Goal: Obtain resource: Obtain resource

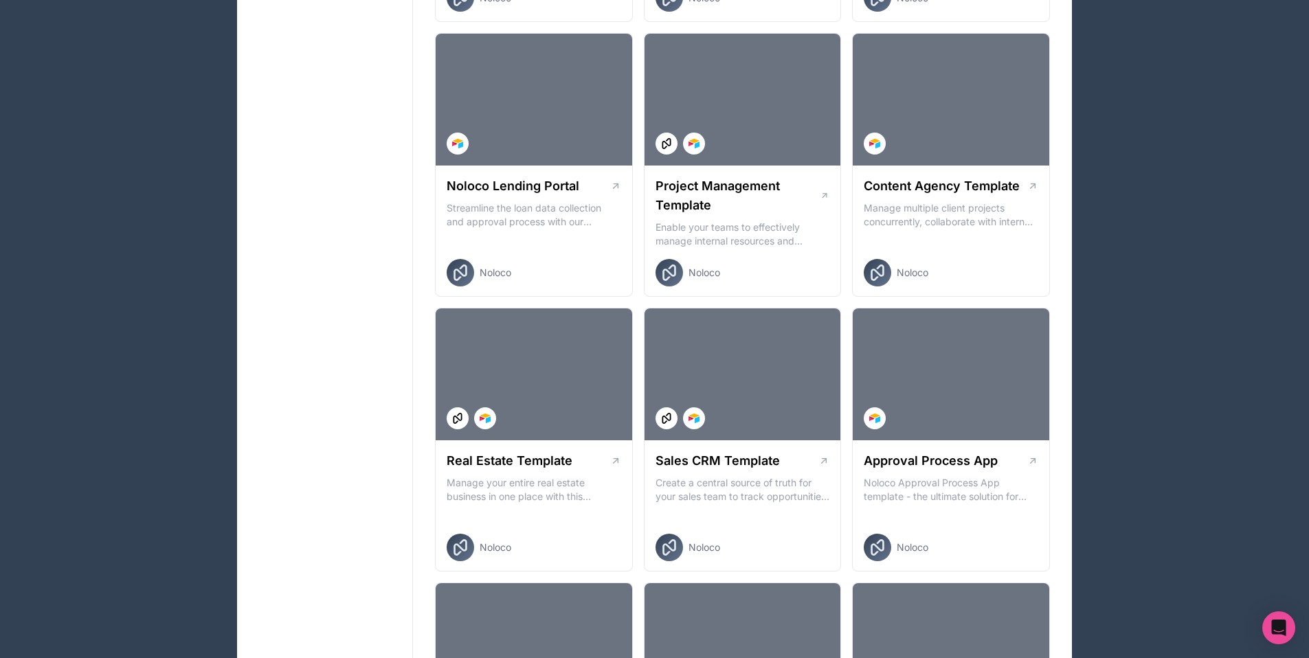
scroll to position [516, 0]
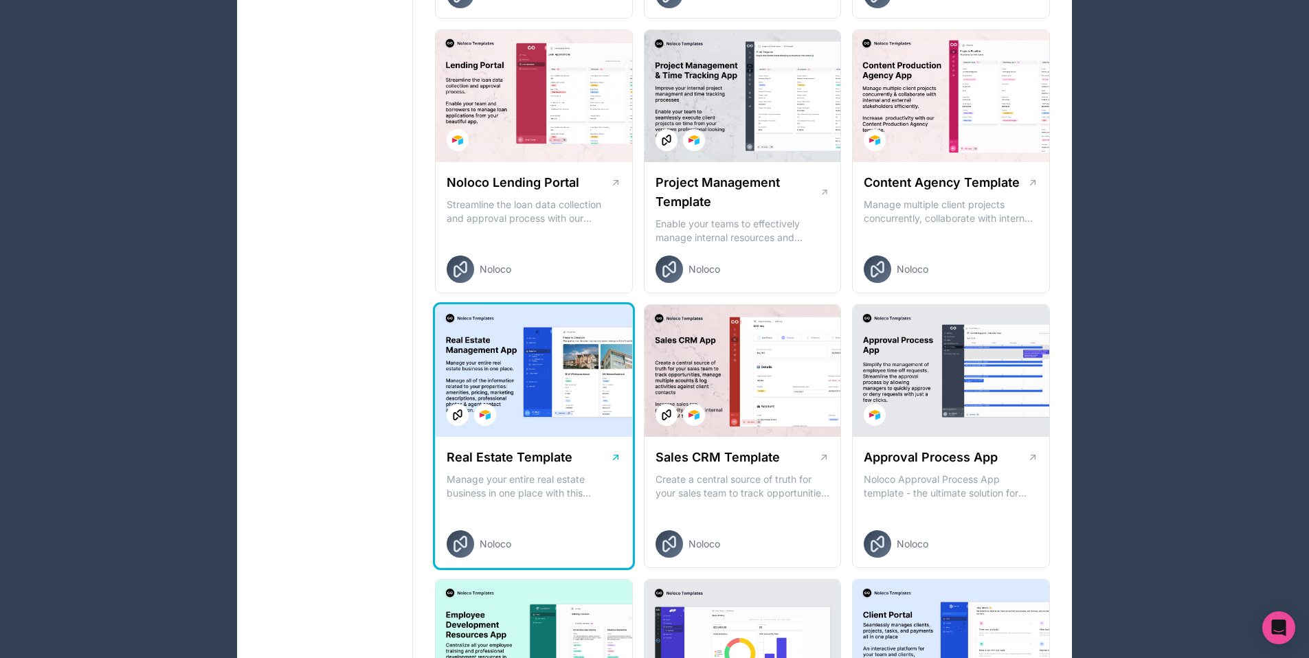
click at [587, 476] on p "Manage your entire real estate business in one place with this comprehensive re…" at bounding box center [534, 486] width 174 height 27
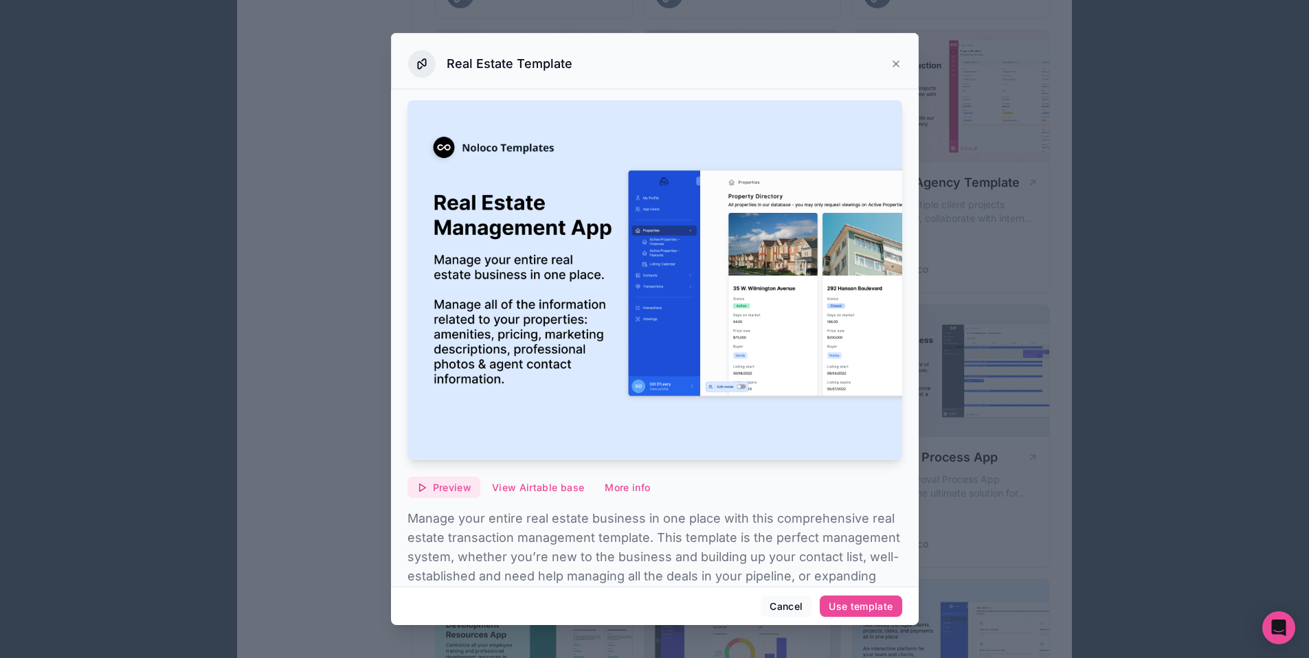
click at [449, 482] on span "Preview" at bounding box center [452, 488] width 38 height 12
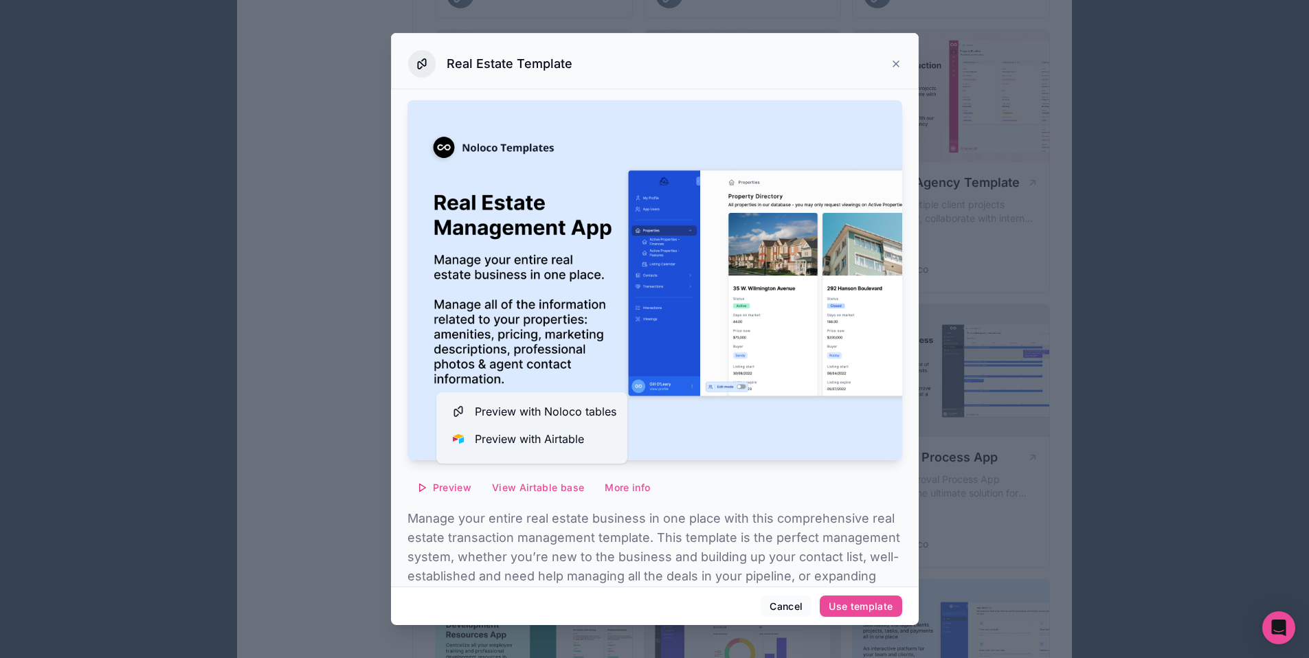
click at [570, 409] on span "Preview with Noloco tables" at bounding box center [546, 411] width 142 height 16
click at [689, 495] on div "Preview View Airtable base More info Manage your entire real estate business in…" at bounding box center [654, 372] width 495 height 554
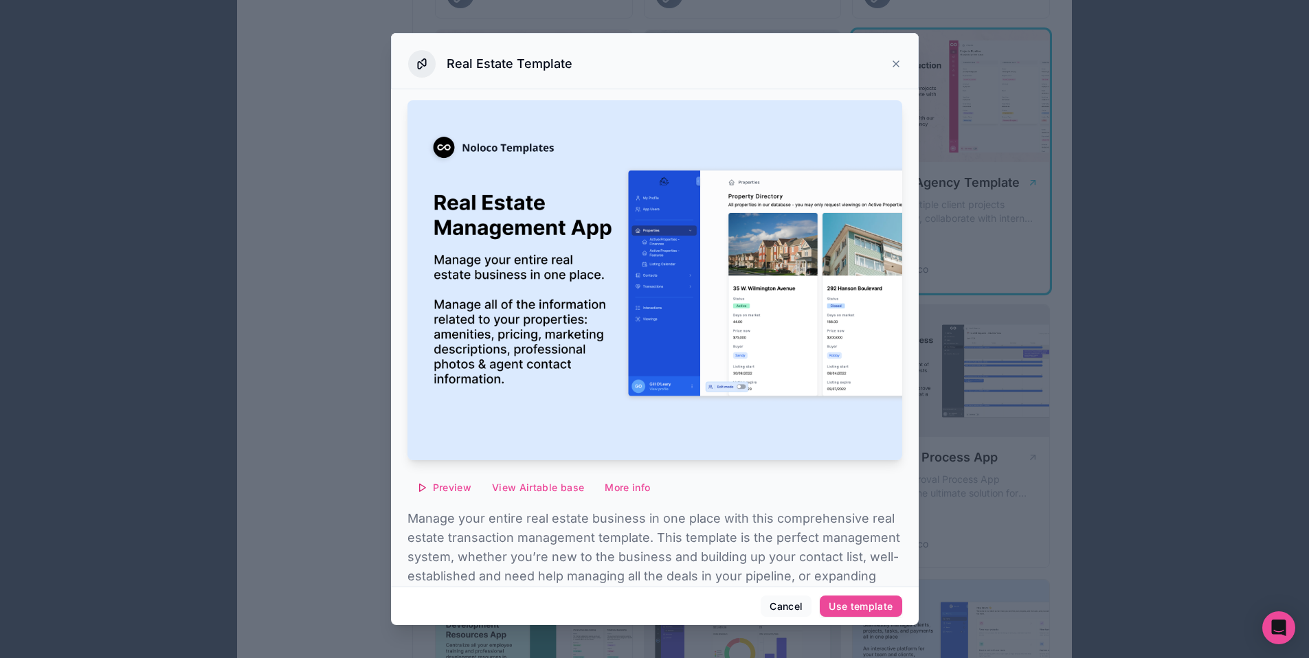
click at [890, 62] on icon at bounding box center [895, 63] width 11 height 11
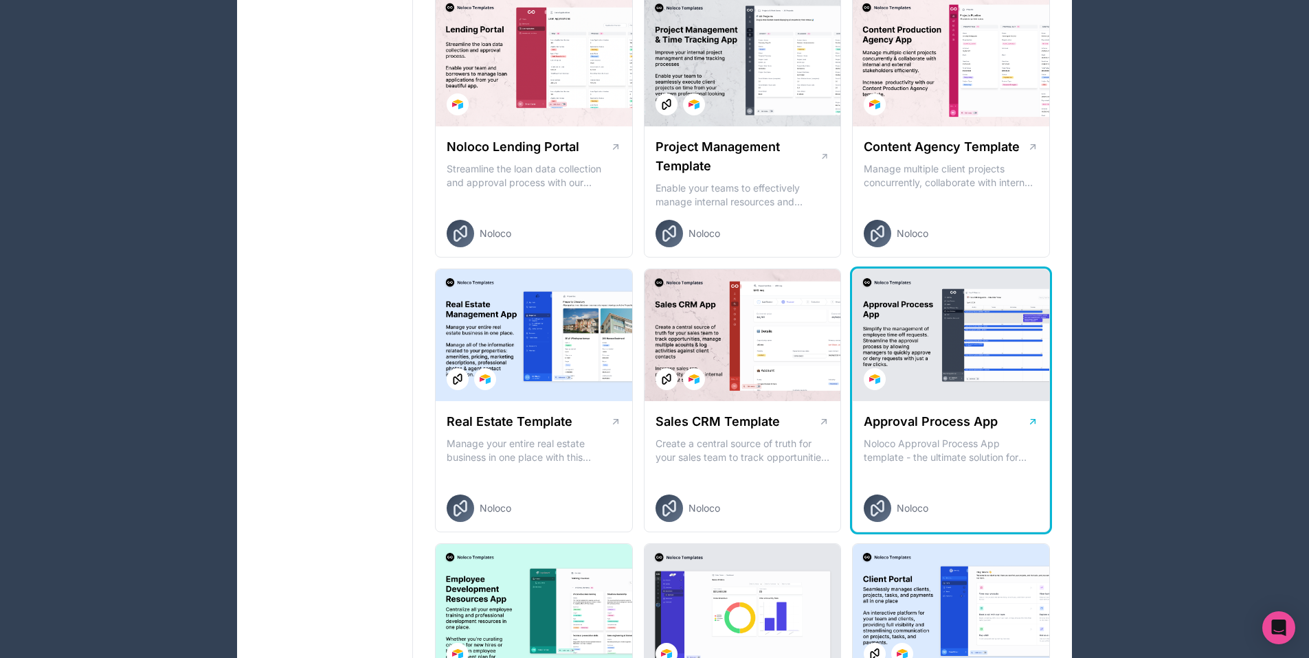
scroll to position [734, 0]
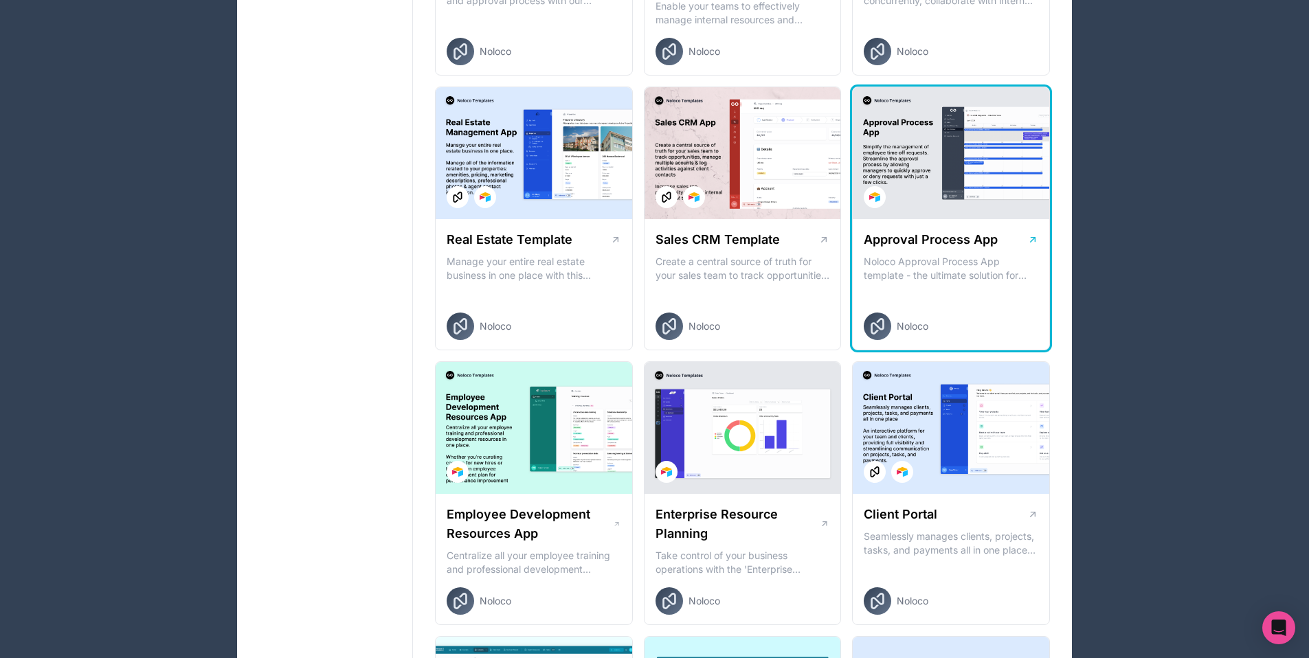
click at [1024, 241] on div "Approval Process App" at bounding box center [950, 239] width 174 height 19
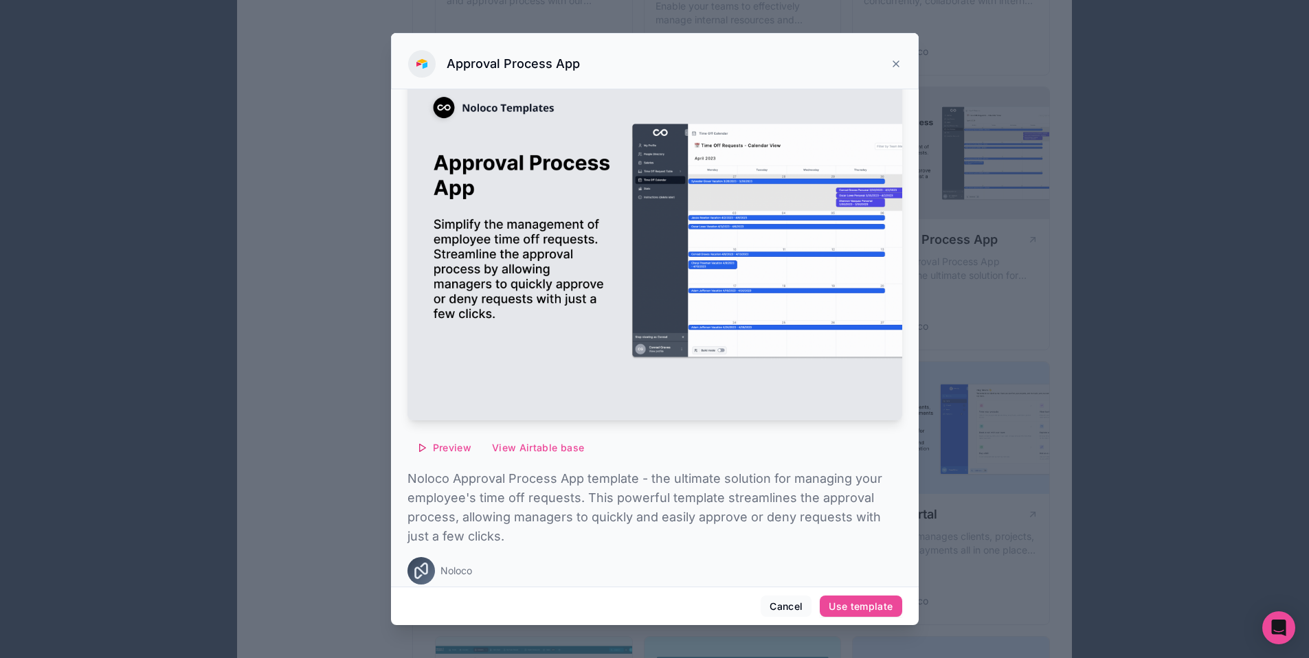
scroll to position [47, 0]
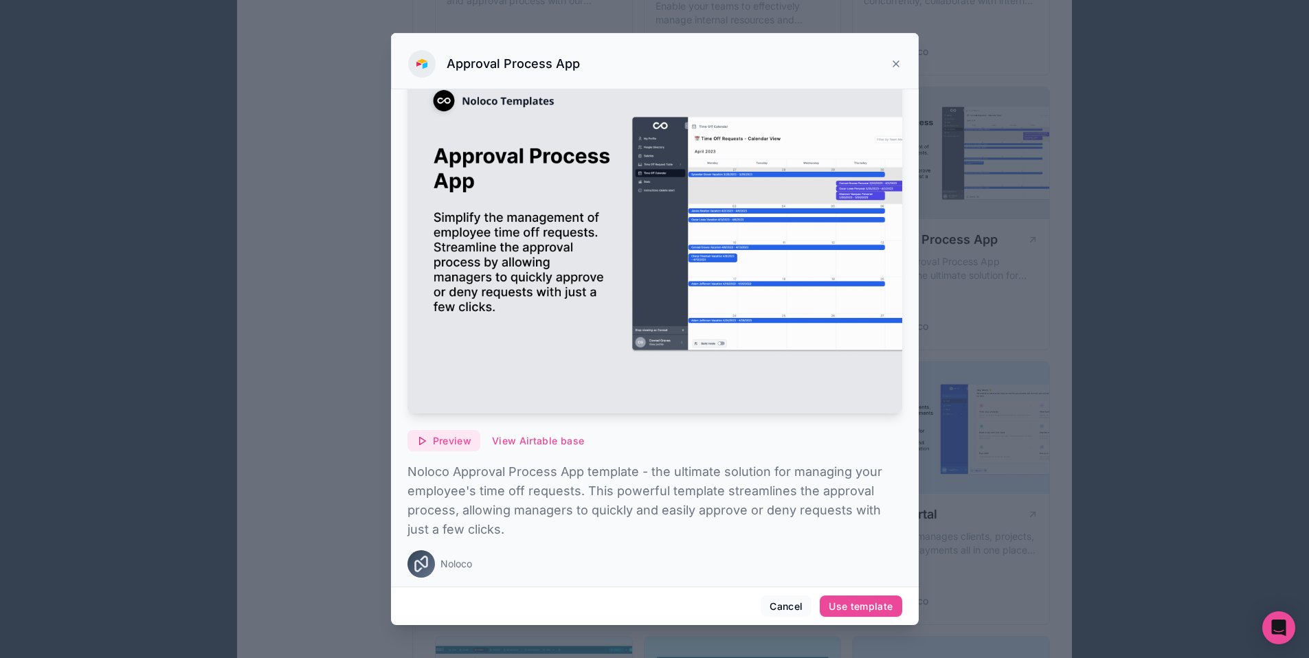
click at [461, 436] on span "Preview" at bounding box center [452, 441] width 38 height 12
click at [865, 603] on div "Use template" at bounding box center [860, 606] width 64 height 12
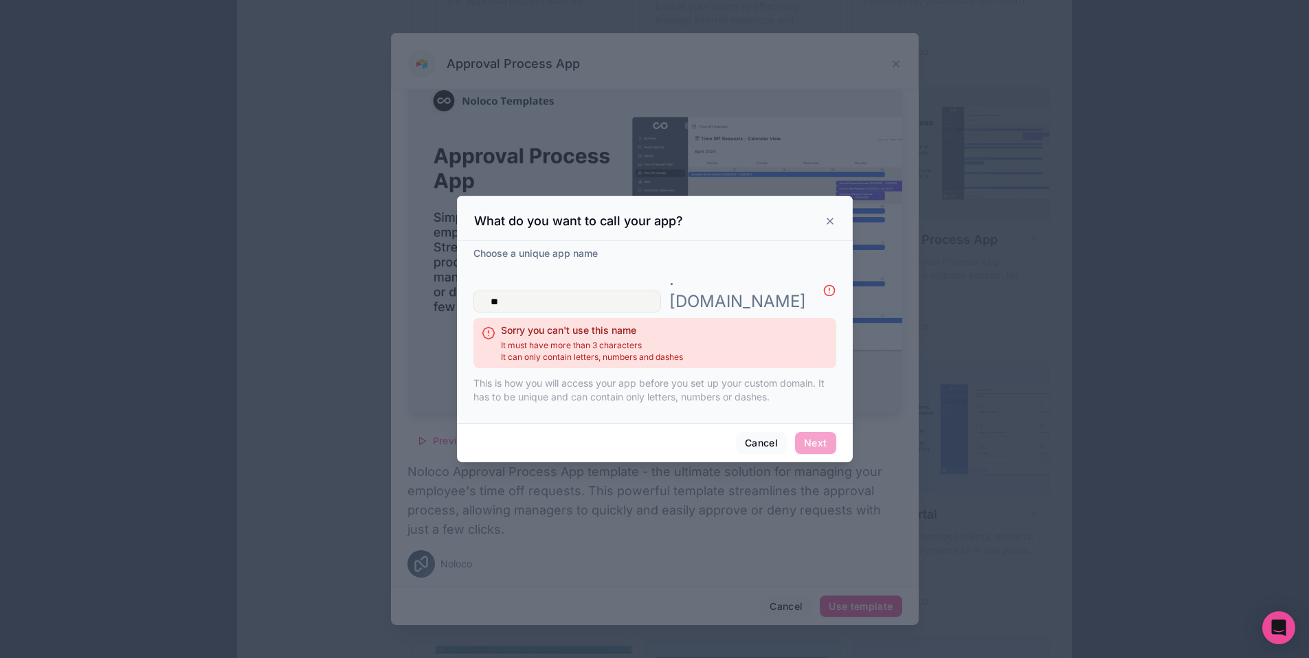
type input "*"
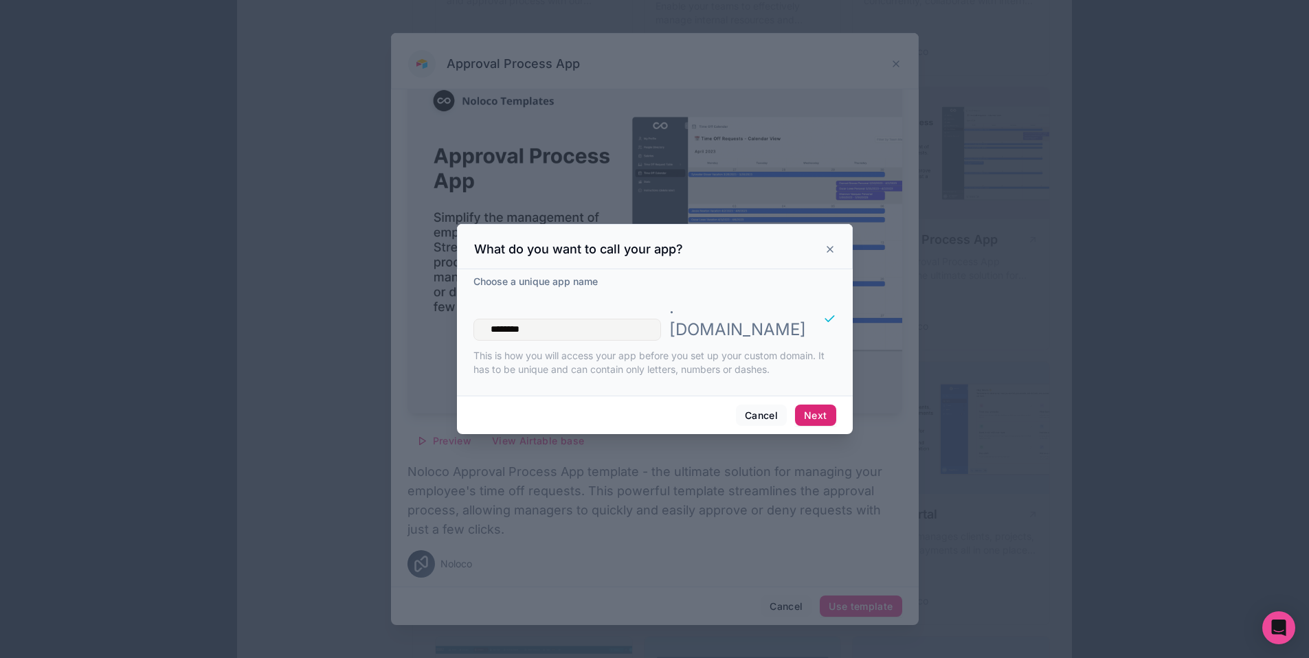
type input "********"
click at [815, 407] on button "Next" at bounding box center [815, 416] width 41 height 22
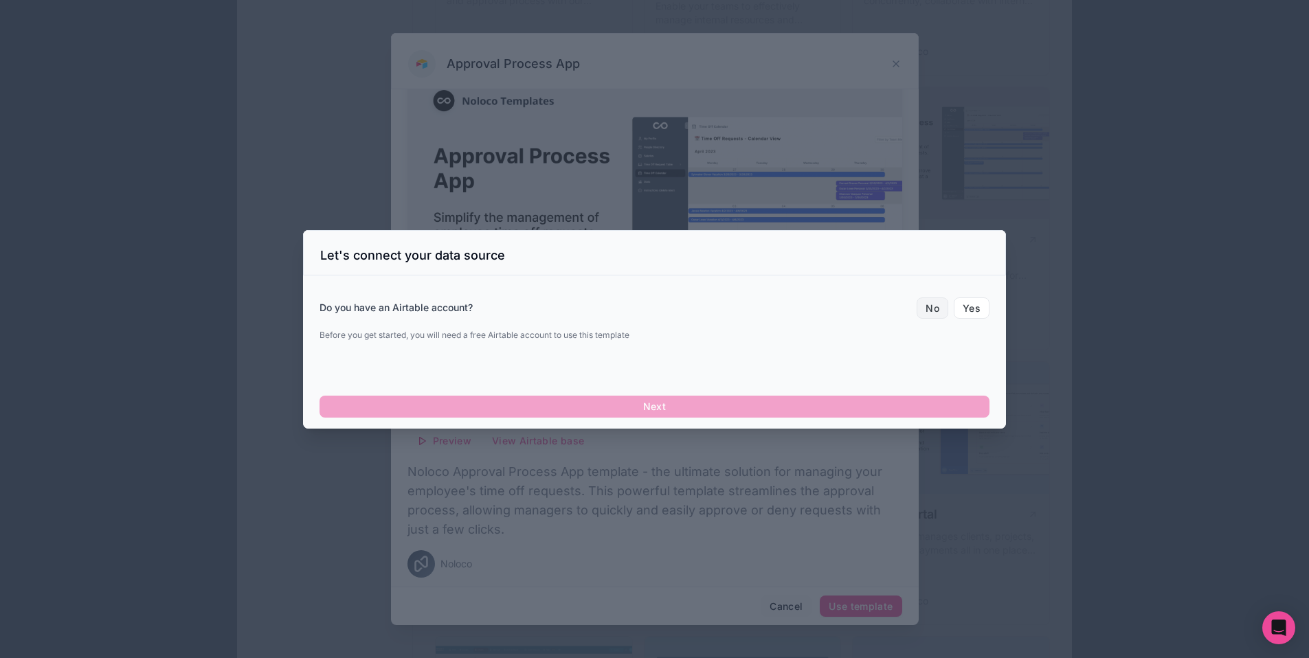
click at [938, 308] on button "No" at bounding box center [932, 308] width 32 height 22
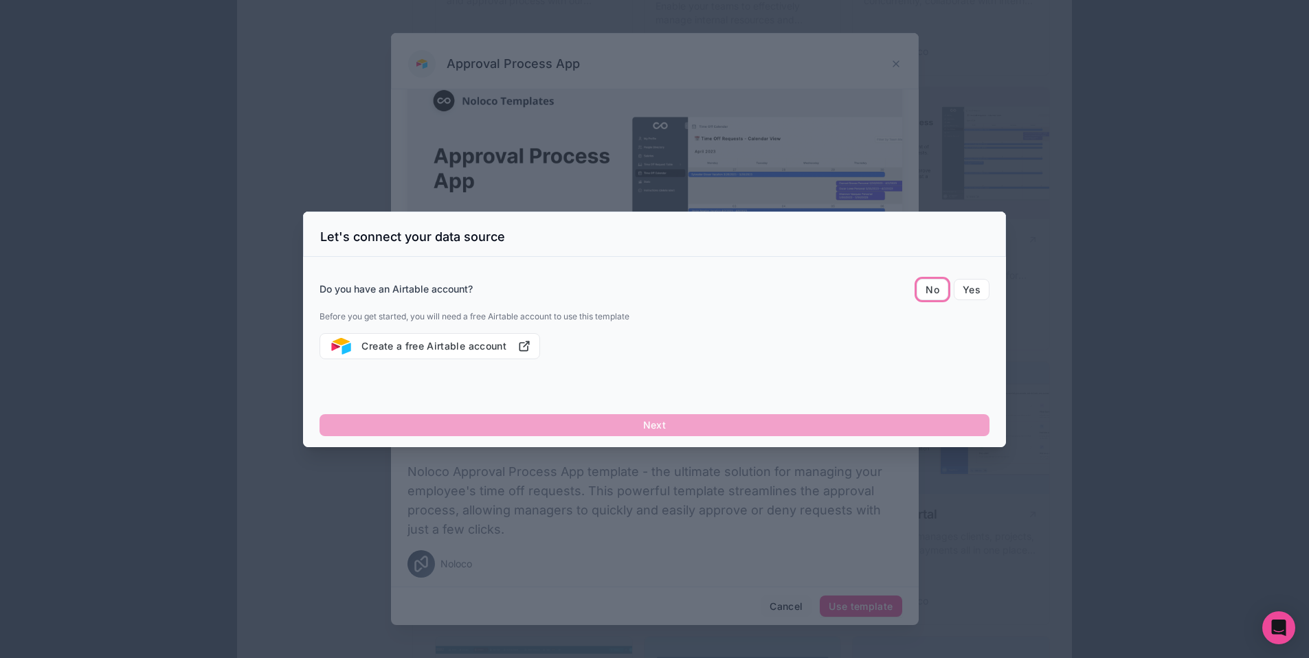
click at [602, 422] on div "Next" at bounding box center [654, 425] width 670 height 22
click at [640, 421] on div "Next" at bounding box center [654, 425] width 670 height 22
click at [971, 284] on button "Yes" at bounding box center [971, 290] width 36 height 22
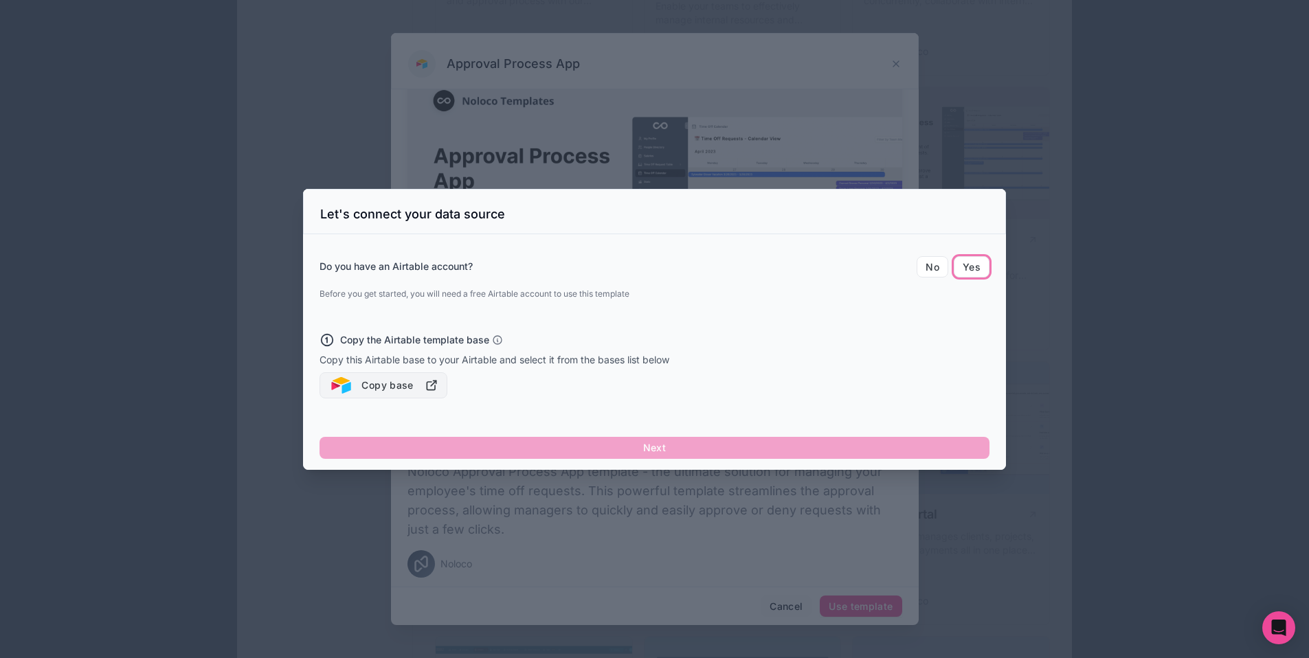
click at [398, 383] on button "Copy base" at bounding box center [383, 385] width 128 height 26
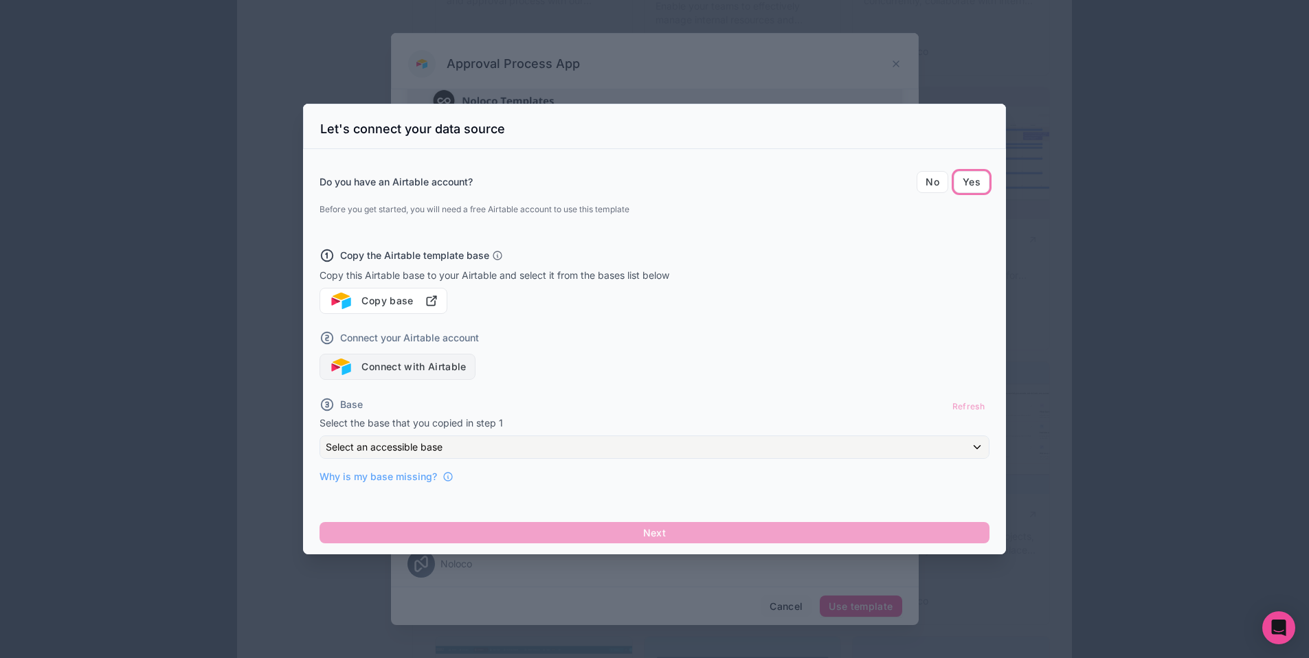
click at [458, 367] on button "Connect with Airtable" at bounding box center [397, 367] width 156 height 26
